Goal: Task Accomplishment & Management: Use online tool/utility

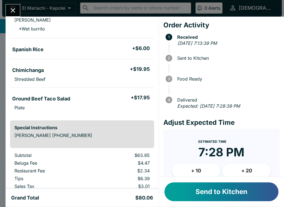
scroll to position [78, 0]
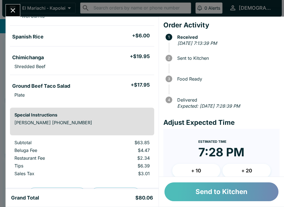
click at [198, 190] on button "Send to Kitchen" at bounding box center [221, 192] width 114 height 19
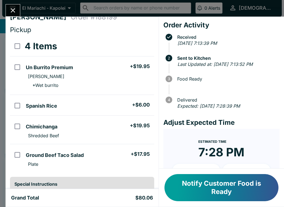
scroll to position [8, 0]
click at [22, 108] on input "orders table" at bounding box center [17, 106] width 12 height 12
checkbox input "true"
click at [14, 65] on input "orders table" at bounding box center [17, 67] width 12 height 12
checkbox input "true"
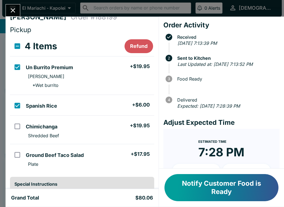
scroll to position [10, 0]
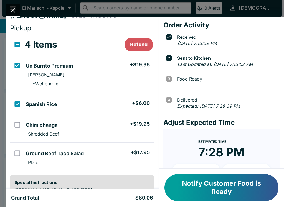
click at [18, 126] on input "orders table" at bounding box center [17, 125] width 12 height 12
checkbox input "true"
click at [17, 38] on input "select all" at bounding box center [17, 44] width 12 height 12
checkbox input "true"
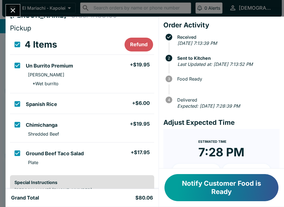
click at [19, 48] on input "select all" at bounding box center [17, 44] width 12 height 12
checkbox input "false"
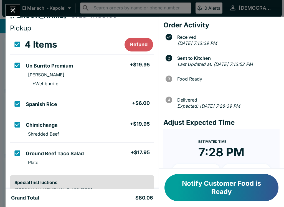
checkbox input "false"
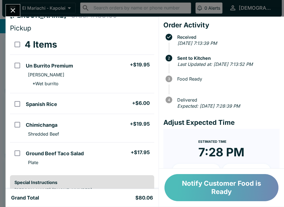
click at [193, 185] on button "Notify Customer Food is Ready" at bounding box center [221, 187] width 114 height 27
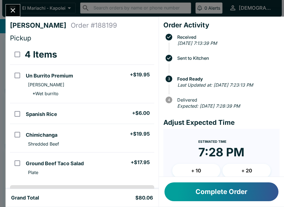
scroll to position [0, 0]
click at [15, 12] on icon "Close" at bounding box center [13, 10] width 4 height 4
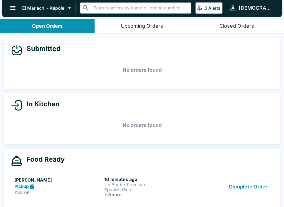
click at [252, 182] on button "Complete Order" at bounding box center [247, 187] width 43 height 21
